Goal: Information Seeking & Learning: Learn about a topic

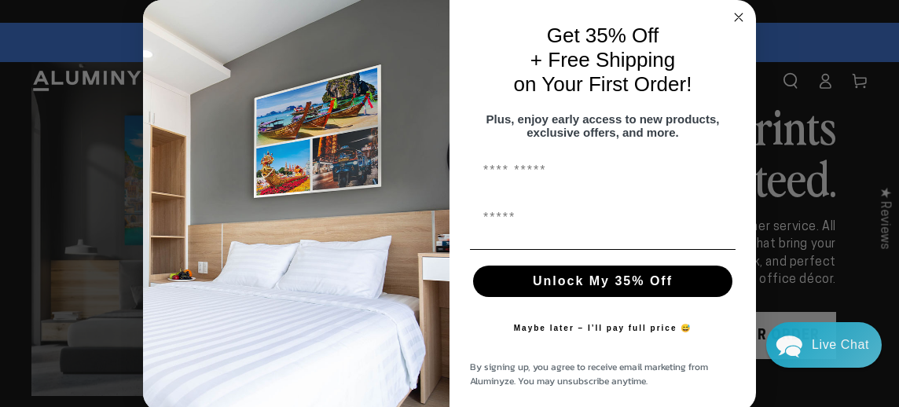
click at [733, 12] on circle "Close dialog" at bounding box center [739, 18] width 18 height 18
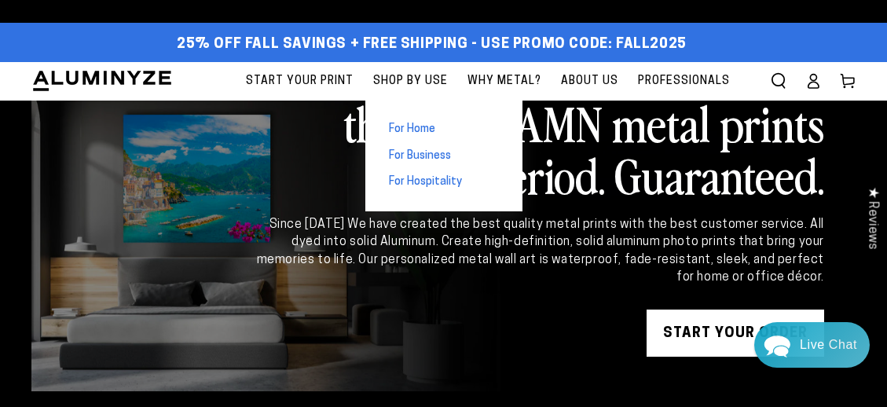
click at [418, 124] on span "For Home" at bounding box center [412, 130] width 46 height 16
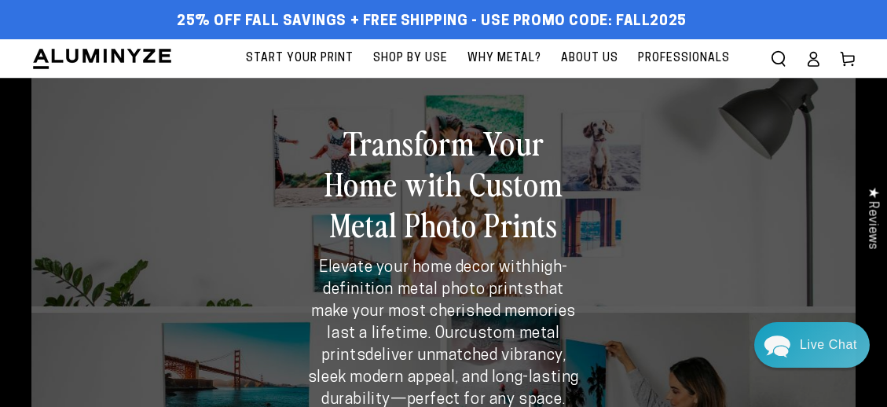
click at [778, 58] on icon "Search our site" at bounding box center [779, 59] width 16 height 16
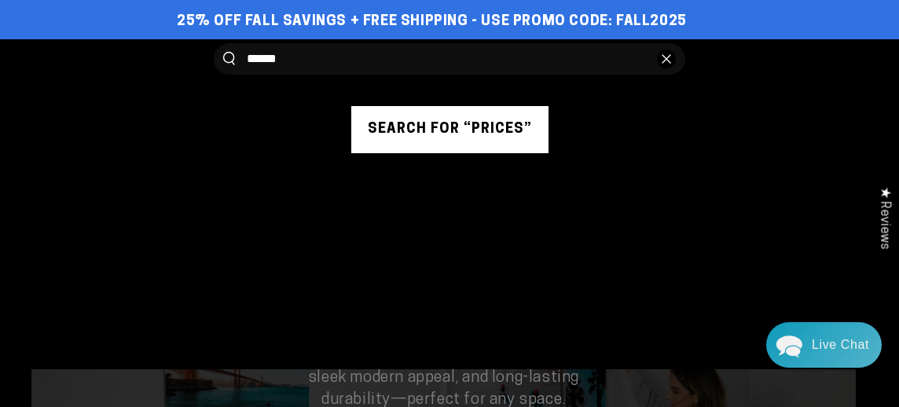
type input "******"
click at [223, 52] on button "Search our site" at bounding box center [229, 58] width 12 height 13
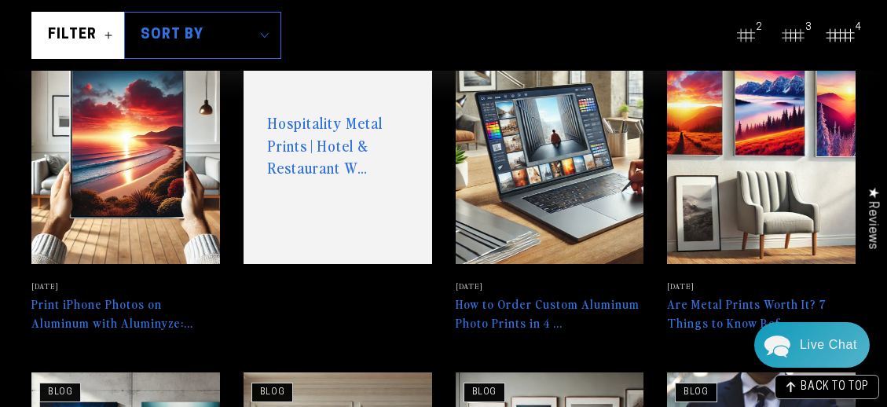
scroll to position [343, 0]
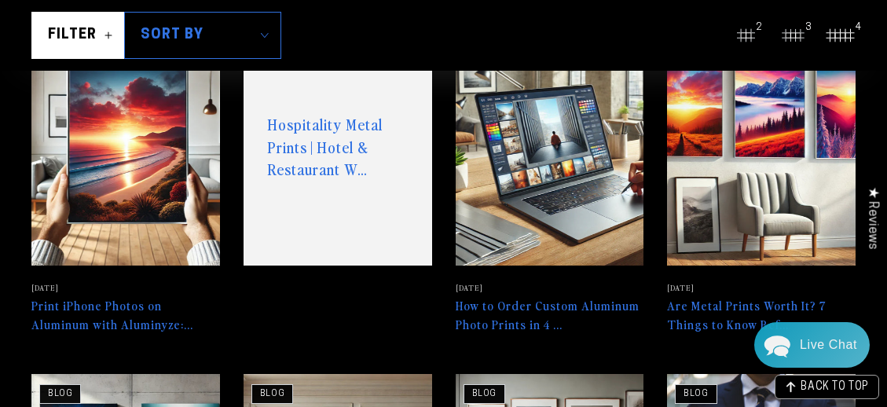
click at [101, 311] on link "Print iPhone Photos on Aluminum with Aluminyze:..." at bounding box center [125, 182] width 189 height 305
